Goal: Task Accomplishment & Management: Use online tool/utility

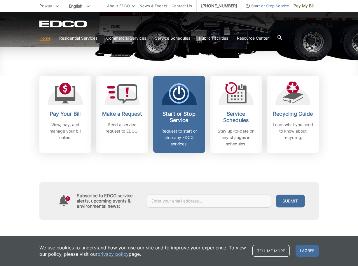
scroll to position [146, 0]
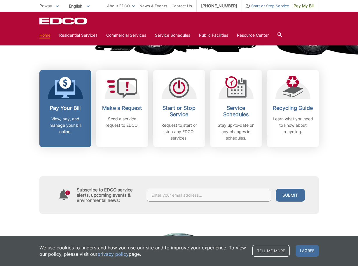
click at [60, 113] on div "Pay Your Bill View, pay, and manage your bill online." at bounding box center [65, 120] width 43 height 30
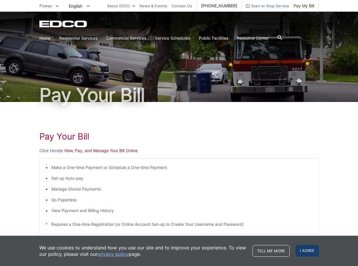
click at [302, 252] on span "I agree" at bounding box center [306, 251] width 23 height 12
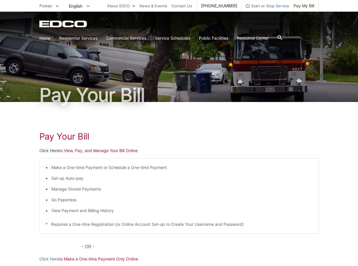
click at [46, 150] on link "Click Here" at bounding box center [49, 151] width 20 height 6
